Goal: Task Accomplishment & Management: Manage account settings

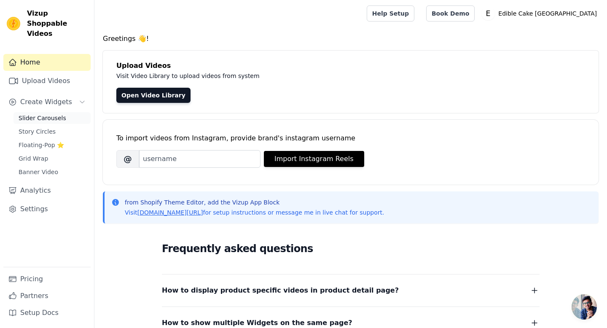
click at [58, 114] on span "Slider Carousels" at bounding box center [43, 118] width 48 height 8
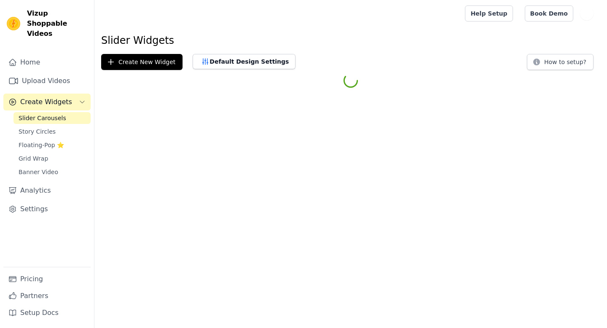
click at [56, 114] on span "Slider Carousels" at bounding box center [43, 118] width 48 height 8
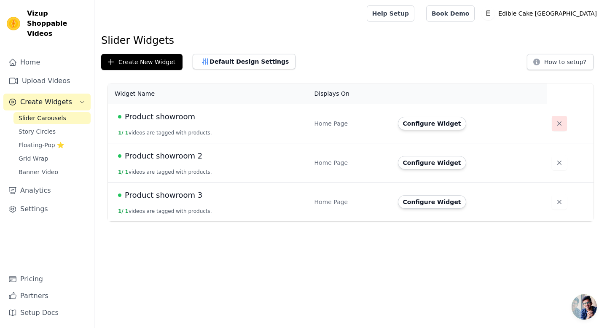
click at [555, 123] on icon "button" at bounding box center [559, 123] width 8 height 8
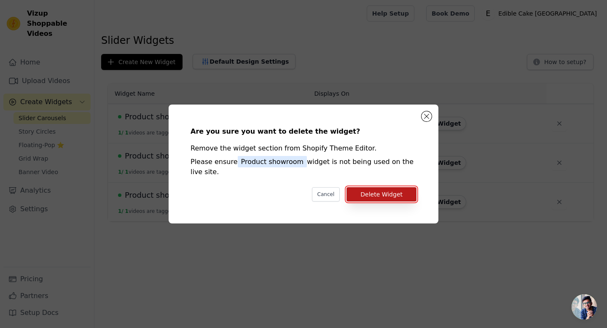
click at [406, 191] on button "Delete Widget" at bounding box center [381, 194] width 70 height 14
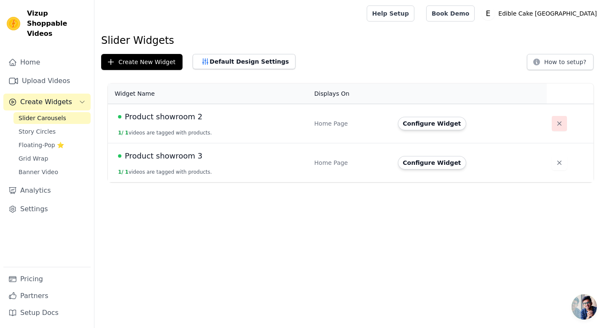
click at [555, 125] on icon "button" at bounding box center [559, 123] width 8 height 8
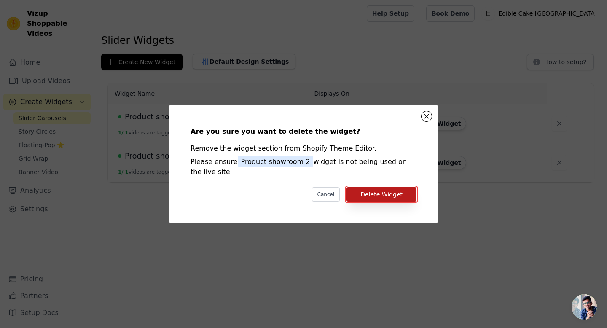
click at [375, 192] on button "Delete Widget" at bounding box center [381, 194] width 70 height 14
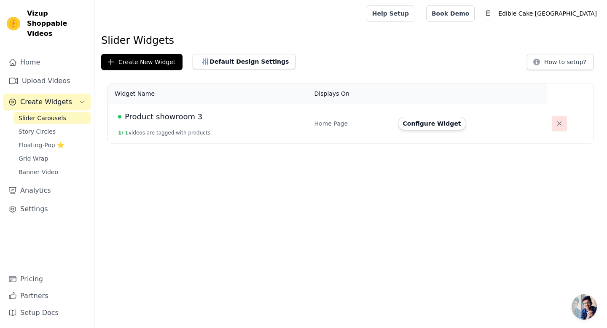
click at [555, 120] on icon "button" at bounding box center [559, 123] width 8 height 8
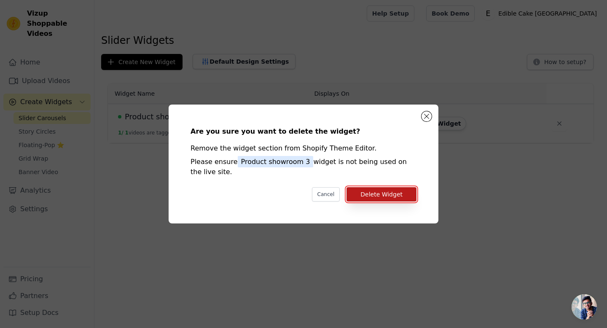
click at [409, 194] on button "Delete Widget" at bounding box center [381, 194] width 70 height 14
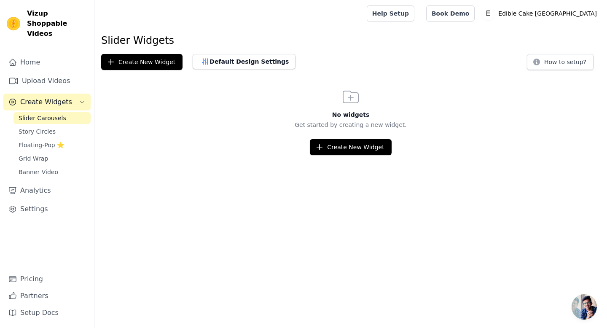
click at [45, 114] on span "Slider Carousels" at bounding box center [43, 118] width 48 height 8
click at [43, 97] on span "Create Widgets" at bounding box center [46, 102] width 52 height 10
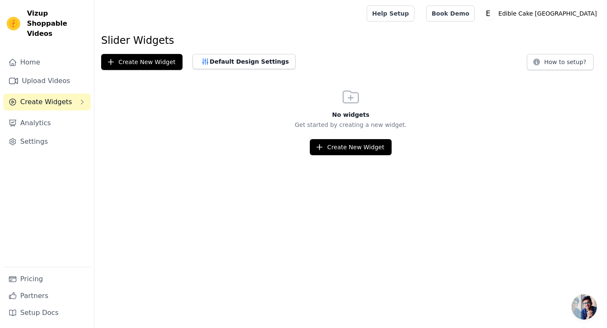
click at [43, 97] on span "Create Widgets" at bounding box center [46, 102] width 52 height 10
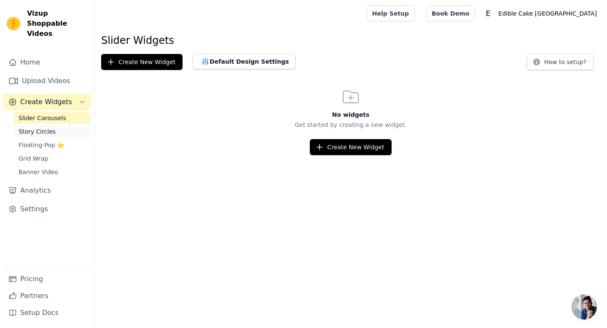
click at [38, 127] on span "Story Circles" at bounding box center [37, 131] width 37 height 8
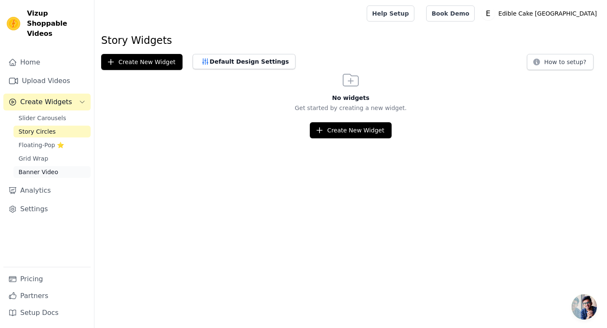
click at [37, 168] on span "Banner Video" at bounding box center [39, 172] width 40 height 8
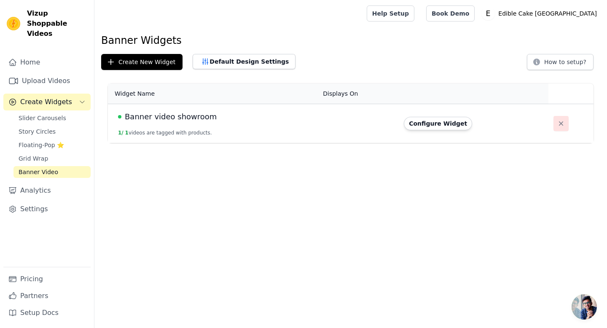
click at [557, 123] on icon "button" at bounding box center [561, 123] width 8 height 8
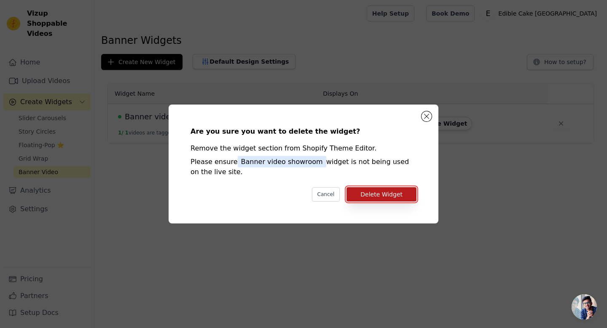
click at [389, 194] on button "Delete Widget" at bounding box center [381, 194] width 70 height 14
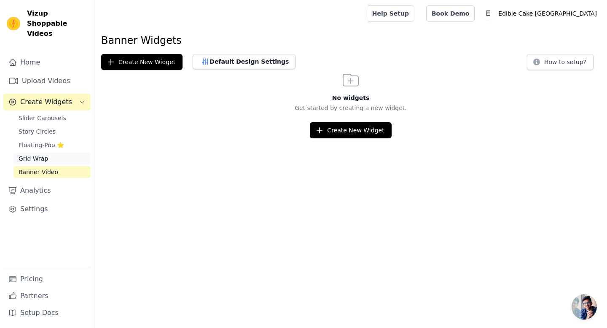
click at [34, 153] on link "Grid Wrap" at bounding box center [51, 159] width 77 height 12
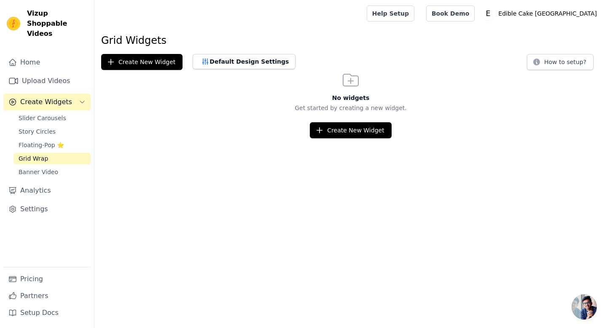
click at [42, 127] on div "Slider Carousels Story Circles Floating-Pop ⭐ Grid Wrap Banner Video" at bounding box center [51, 145] width 77 height 66
click at [40, 141] on span "Floating-Pop ⭐" at bounding box center [42, 145] width 46 height 8
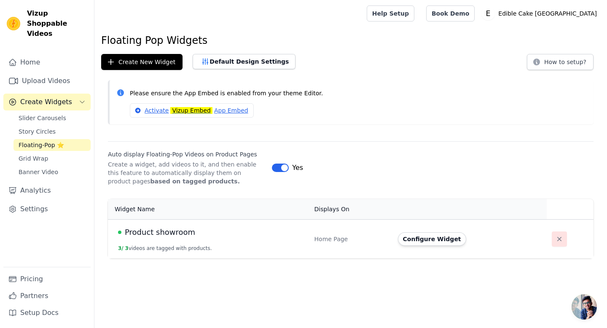
click at [557, 245] on button "button" at bounding box center [559, 238] width 15 height 15
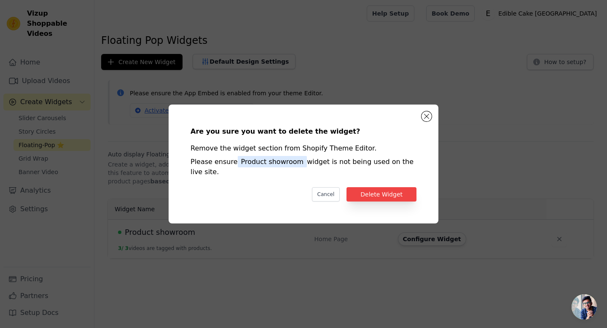
click at [401, 203] on div "Are you sure you want to delete the widget? Remove the widget section from Shop…" at bounding box center [303, 164] width 243 height 92
click at [400, 197] on button "Delete Widget" at bounding box center [381, 194] width 70 height 14
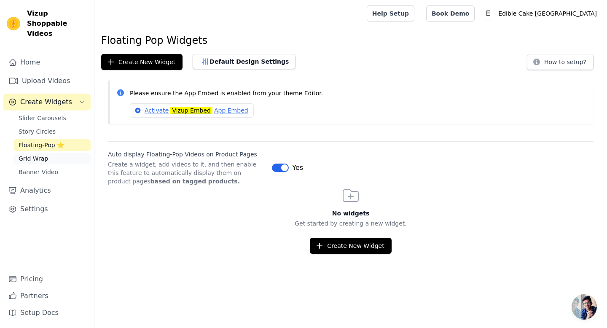
click at [50, 153] on link "Grid Wrap" at bounding box center [51, 159] width 77 height 12
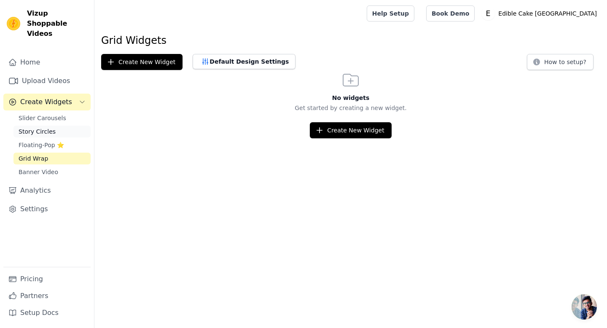
click at [48, 126] on link "Story Circles" at bounding box center [51, 132] width 77 height 12
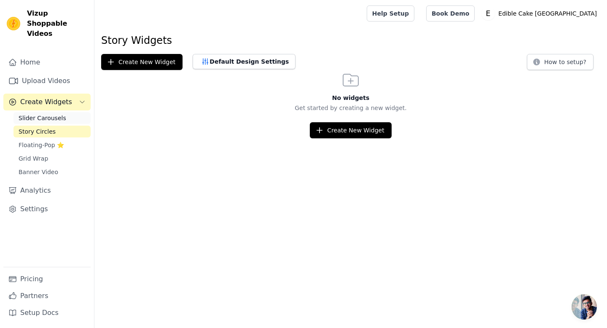
click at [48, 114] on span "Slider Carousels" at bounding box center [43, 118] width 48 height 8
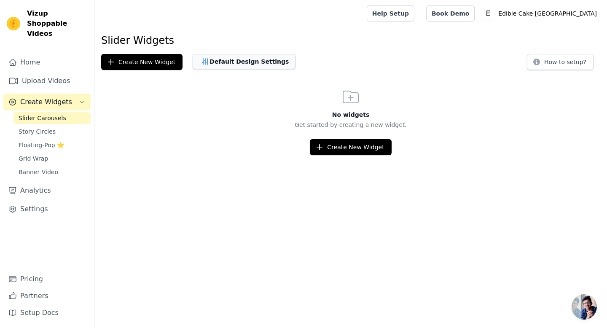
click at [237, 59] on button "Default Design Settings" at bounding box center [244, 61] width 103 height 15
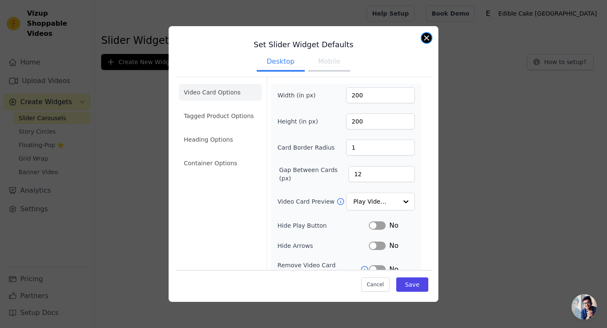
click at [427, 40] on button "Close modal" at bounding box center [426, 38] width 10 height 10
